Goal: Task Accomplishment & Management: Complete application form

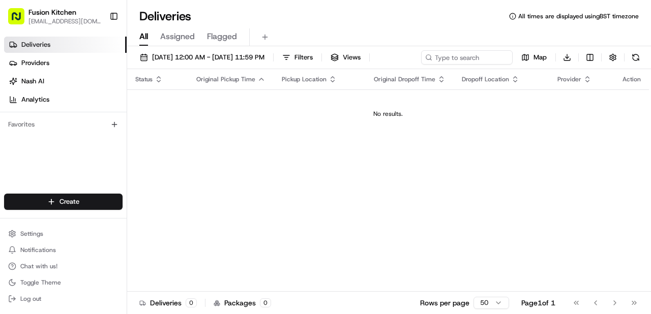
click at [58, 202] on html "Fusion Kitchen [EMAIL_ADDRESS][DOMAIN_NAME] Toggle Sidebar Deliveries Providers…" at bounding box center [325, 157] width 651 height 314
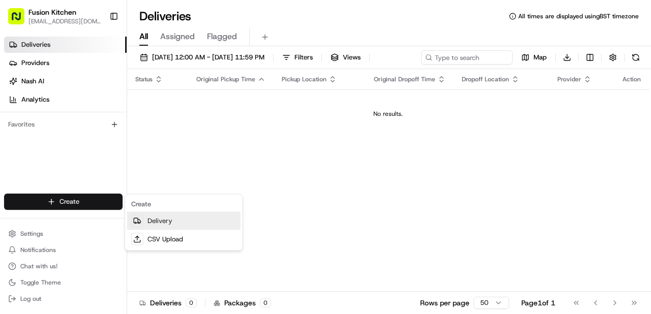
click at [146, 220] on link "Delivery" at bounding box center [183, 221] width 113 height 18
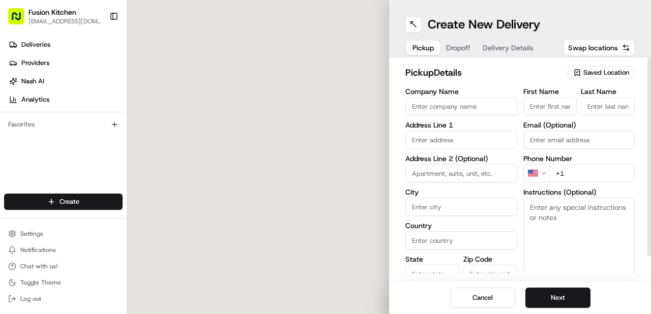
click at [447, 110] on input "Company Name" at bounding box center [461, 106] width 112 height 18
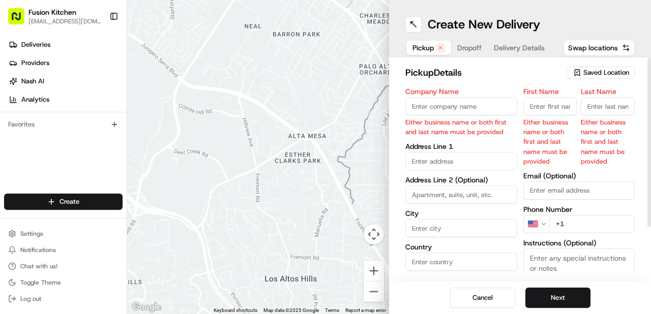
click at [445, 110] on input "Company Name" at bounding box center [461, 106] width 112 height 18
click at [414, 162] on input "text" at bounding box center [461, 161] width 112 height 18
paste input "[STREET_ADDRESS]"
click at [464, 181] on div "[STREET_ADDRESS]" at bounding box center [461, 182] width 107 height 15
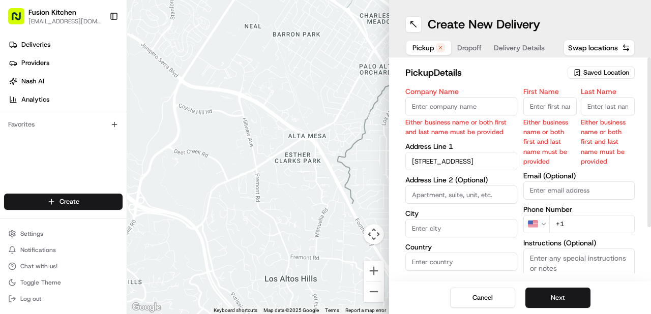
type input "[STREET_ADDRESS]"
type input "[GEOGRAPHIC_DATA]"
type input "IP4 1HJ"
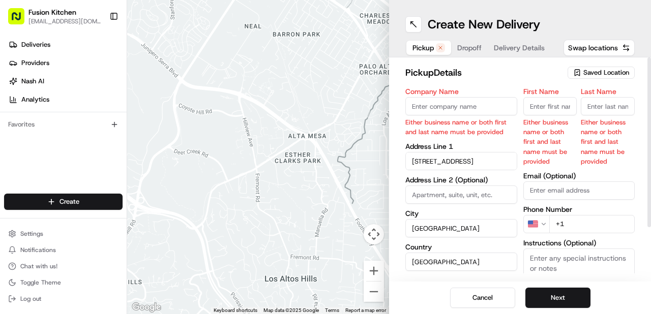
type input "[STREET_ADDRESS]"
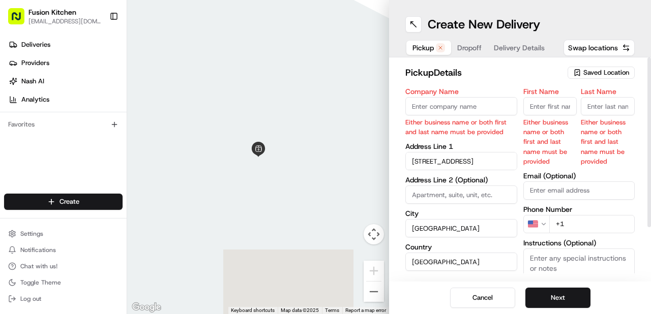
click at [459, 107] on input "Company Name" at bounding box center [461, 106] width 112 height 18
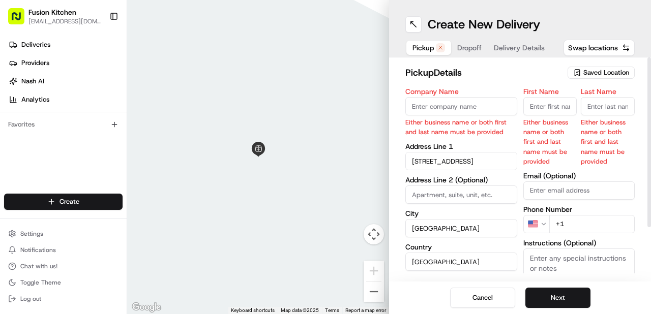
click at [474, 110] on input "Company Name" at bounding box center [461, 106] width 112 height 18
paste input "Chennai Dosa [GEOGRAPHIC_DATA]"
type input "Chennai Dosa [GEOGRAPHIC_DATA]"
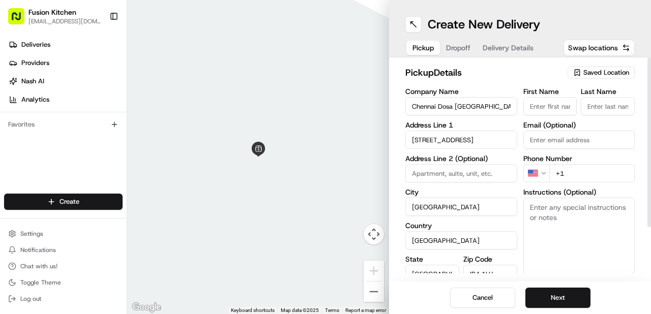
click at [472, 141] on div "Company Name [GEOGRAPHIC_DATA] Dosa Ipswich Address Line 1 [GEOGRAPHIC_DATA] Ad…" at bounding box center [461, 194] width 112 height 213
click at [545, 109] on input "First Name" at bounding box center [550, 106] width 54 height 18
paste input "[PERSON_NAME]"
drag, startPoint x: 536, startPoint y: 106, endPoint x: 582, endPoint y: 105, distance: 46.3
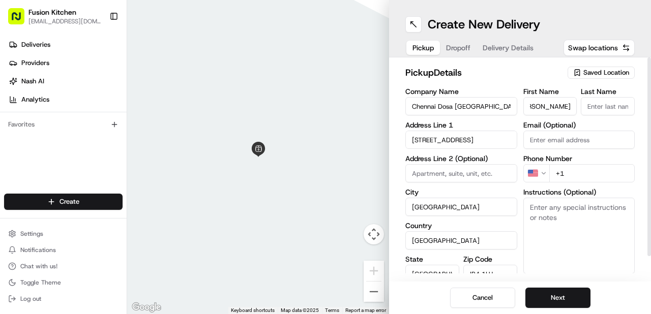
click at [582, 105] on div "First Name [PERSON_NAME] Last Name" at bounding box center [579, 101] width 112 height 27
type input "Ganesan"
click at [596, 105] on input "Last Name" at bounding box center [607, 106] width 54 height 18
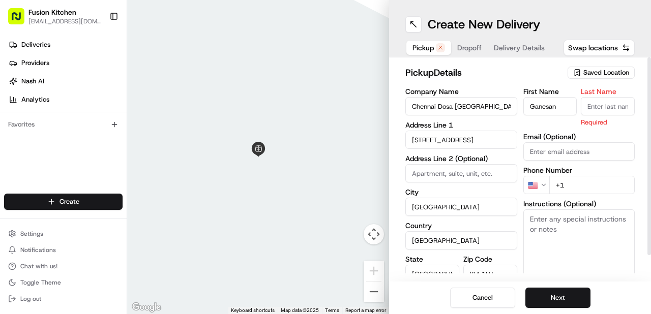
paste input "[PERSON_NAME]"
type input "[PERSON_NAME]"
click at [541, 186] on html "Fusion Kitchen [EMAIL_ADDRESS][DOMAIN_NAME] Toggle Sidebar Deliveries Providers…" at bounding box center [325, 157] width 651 height 314
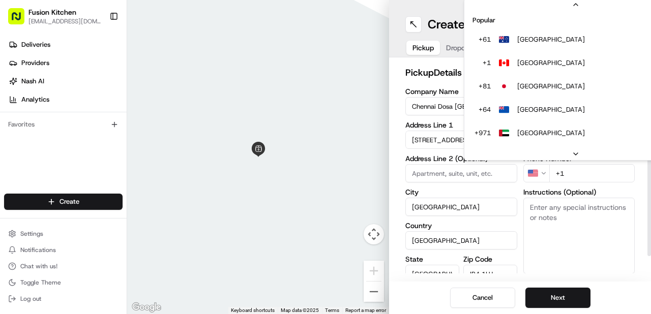
scroll to position [43, 0]
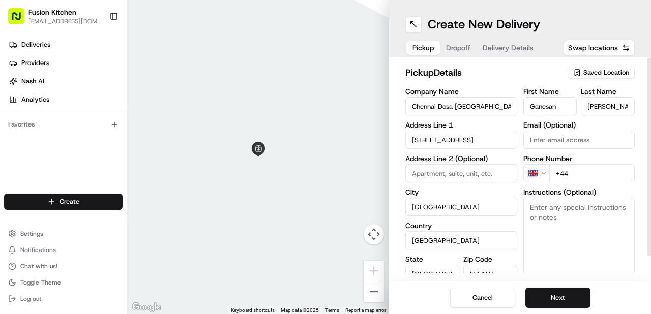
click at [583, 173] on input "+44" at bounding box center [592, 173] width 86 height 18
paste input "1473 288599"
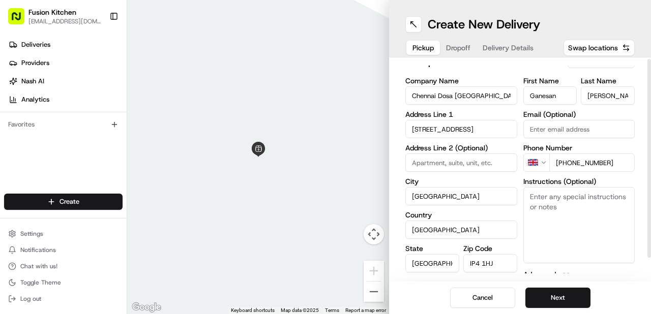
scroll to position [27, 0]
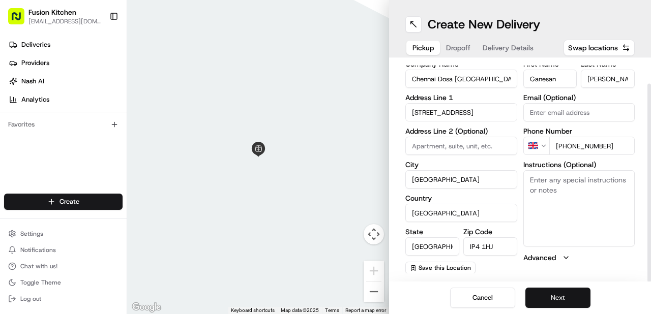
type input "[PHONE_NUMBER]"
click at [555, 294] on button "Next" at bounding box center [557, 298] width 65 height 20
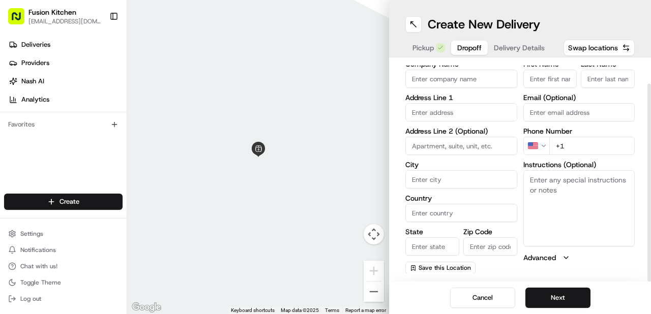
click at [459, 76] on input "Company Name" at bounding box center [461, 79] width 112 height 18
click at [443, 107] on div "Company Name Address Line 1 Address Line 2 (Optional) City Country State Zip Co…" at bounding box center [461, 166] width 112 height 213
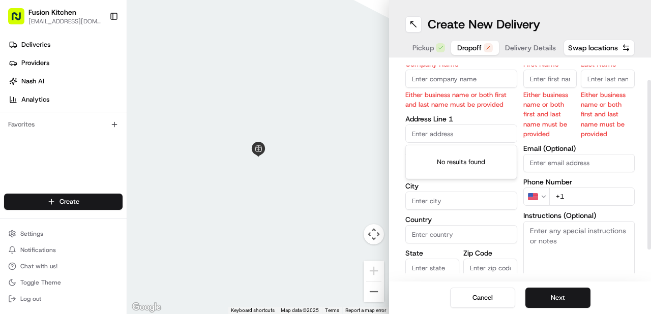
paste input "[STREET_ADDRESS]"
click at [479, 162] on div "[STREET_ADDRESS]" at bounding box center [461, 154] width 107 height 15
type input "[STREET_ADDRESS]"
type input "[GEOGRAPHIC_DATA]"
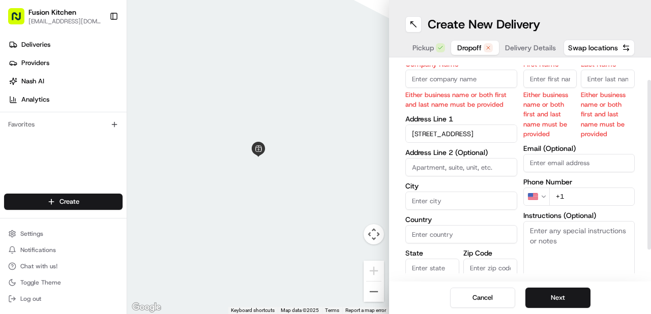
type input "[GEOGRAPHIC_DATA]"
type input "IP3 9TJ"
type input "[STREET_ADDRESS]"
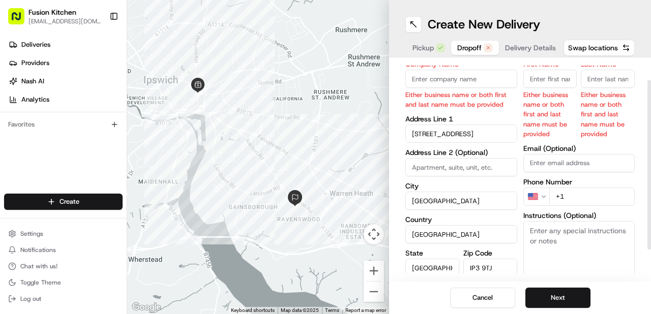
click at [549, 76] on input "First Name" at bounding box center [550, 79] width 54 height 18
paste input "[PERSON_NAME]"
drag, startPoint x: 546, startPoint y: 78, endPoint x: 569, endPoint y: 80, distance: 23.0
click at [569, 80] on input "[PERSON_NAME]" at bounding box center [550, 79] width 54 height 18
type input "Rohit"
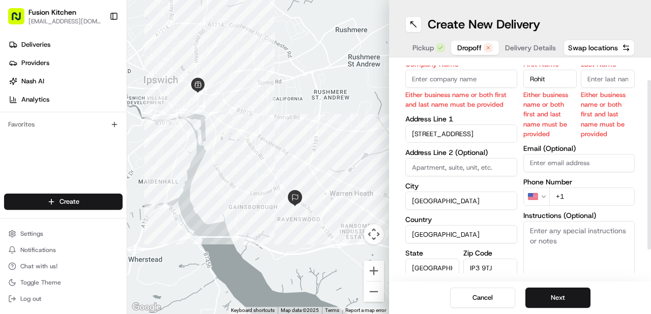
click at [590, 81] on input "Last Name" at bounding box center [607, 79] width 54 height 18
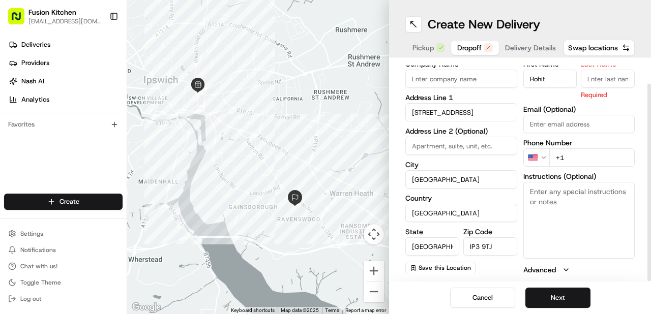
paste input "Murali"
type input "Murali"
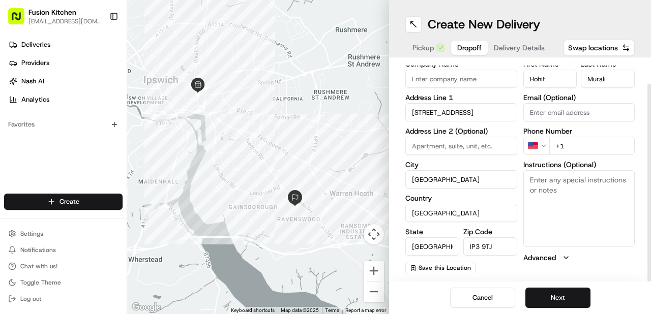
click at [542, 148] on html "Fusion Kitchen [EMAIL_ADDRESS][DOMAIN_NAME] Toggle Sidebar Deliveries Providers…" at bounding box center [325, 157] width 651 height 314
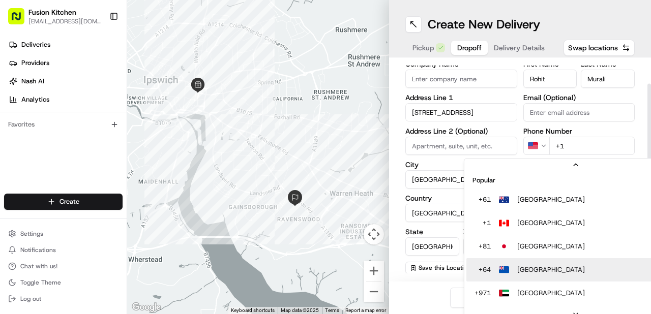
scroll to position [31, 0]
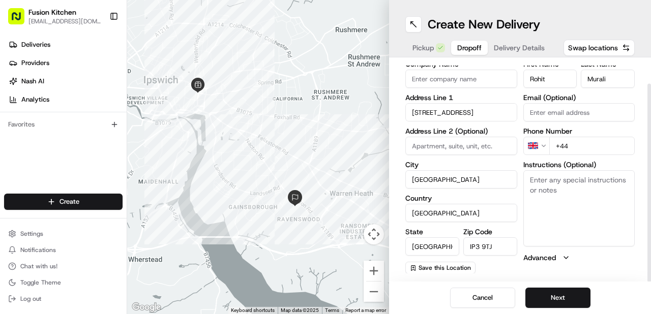
click at [579, 144] on input "+44" at bounding box center [592, 146] width 86 height 18
paste input "7417 592032"
type input "[PHONE_NUMBER]"
click at [437, 79] on input "Company Name" at bounding box center [461, 79] width 112 height 18
click at [554, 189] on textarea "Instructions (Optional)" at bounding box center [579, 208] width 112 height 76
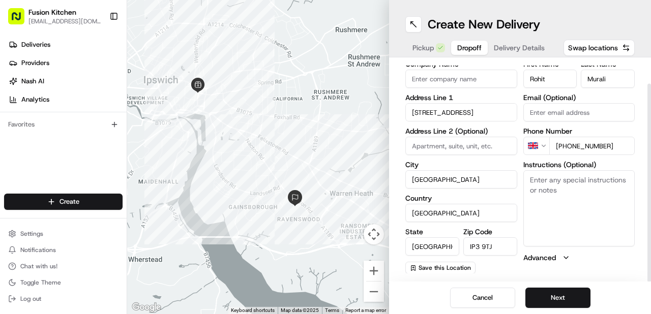
paste textarea "[PERSON_NAME], [STREET_ADDRESS], IP3 9TJ"
type textarea "[PERSON_NAME], [STREET_ADDRESS], IP3 9TJ"
click at [551, 298] on button "Next" at bounding box center [557, 298] width 65 height 20
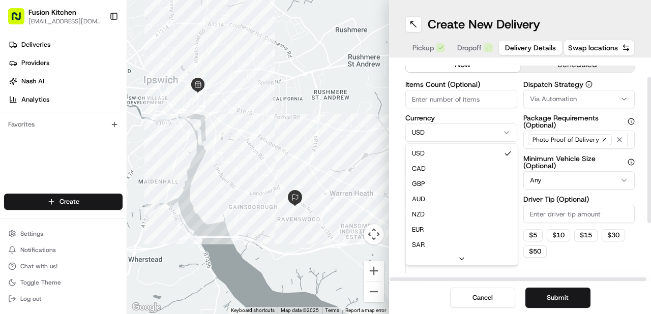
click at [454, 131] on html "Fusion Kitchen [EMAIL_ADDRESS][DOMAIN_NAME] Toggle Sidebar Deliveries Providers…" at bounding box center [325, 157] width 651 height 314
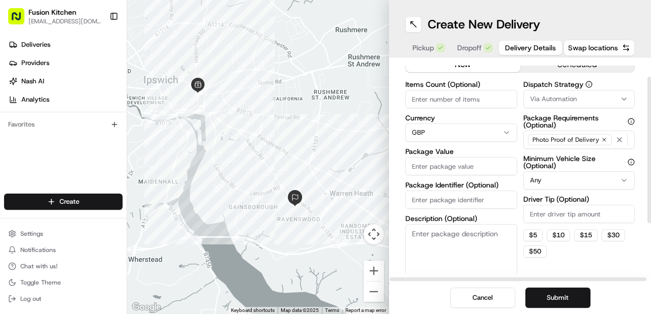
click at [435, 165] on input "Package Value" at bounding box center [461, 166] width 112 height 18
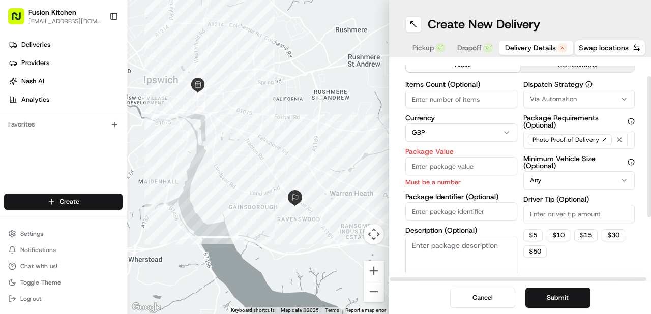
click at [444, 171] on input "Package Value" at bounding box center [461, 166] width 112 height 18
paste input "38.16"
type input "38.16"
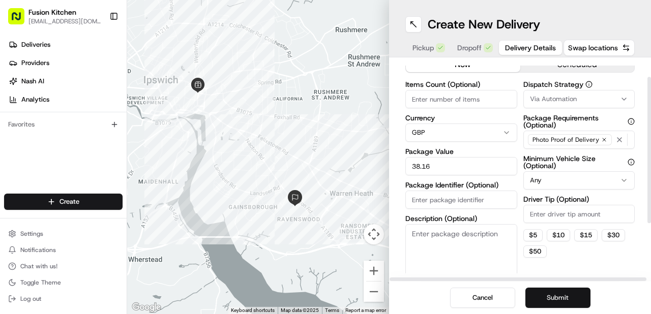
click at [562, 300] on button "Submit" at bounding box center [557, 298] width 65 height 20
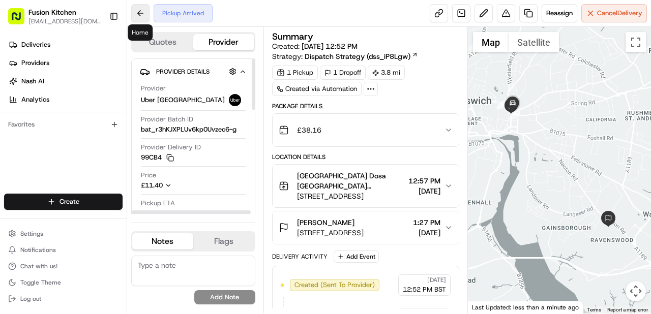
click at [142, 18] on button at bounding box center [140, 13] width 18 height 18
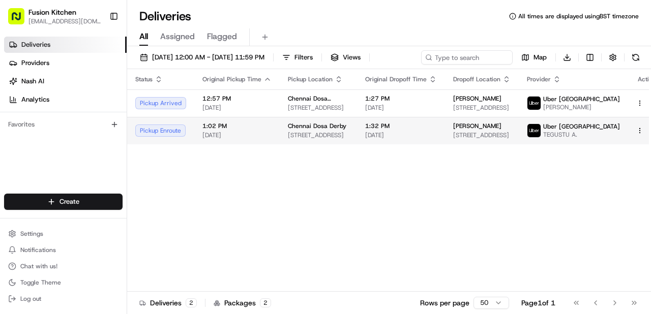
click at [250, 139] on span "[DATE]" at bounding box center [236, 135] width 69 height 8
click at [277, 134] on td "1:02 PM 08/20/2025" at bounding box center [238, 130] width 85 height 27
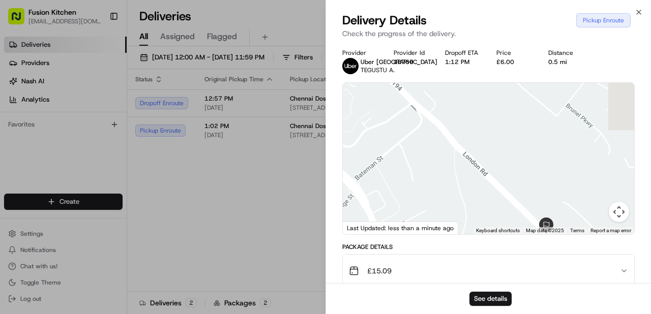
drag, startPoint x: 522, startPoint y: 191, endPoint x: 462, endPoint y: 126, distance: 88.8
click at [462, 126] on div at bounding box center [488, 158] width 291 height 151
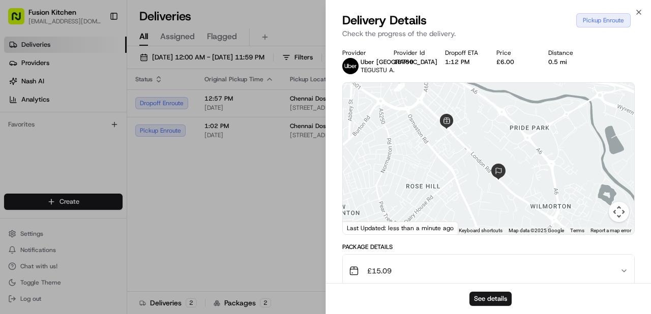
drag, startPoint x: 474, startPoint y: 143, endPoint x: 478, endPoint y: 165, distance: 21.7
click at [478, 165] on div at bounding box center [488, 158] width 291 height 151
